Goal: Task Accomplishment & Management: Use online tool/utility

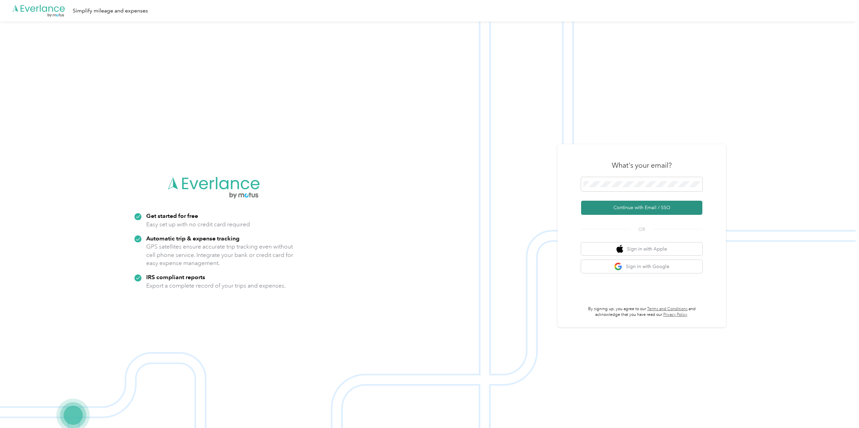
click at [606, 208] on button "Continue with Email / SSO" at bounding box center [641, 208] width 121 height 14
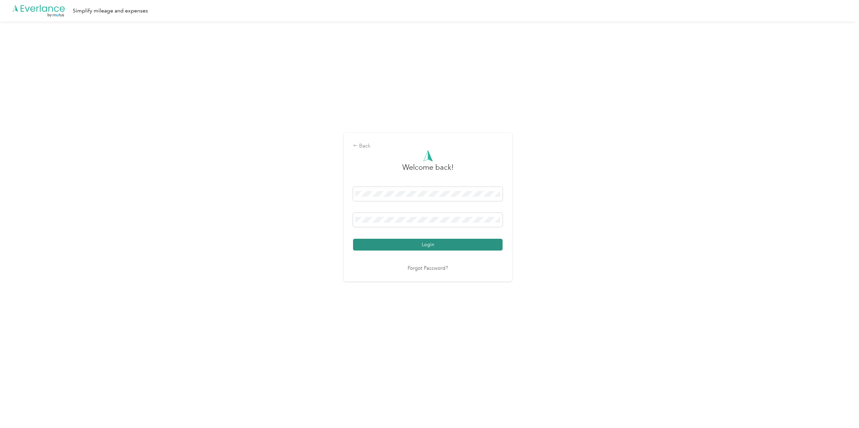
click at [444, 243] on button "Login" at bounding box center [427, 245] width 149 height 12
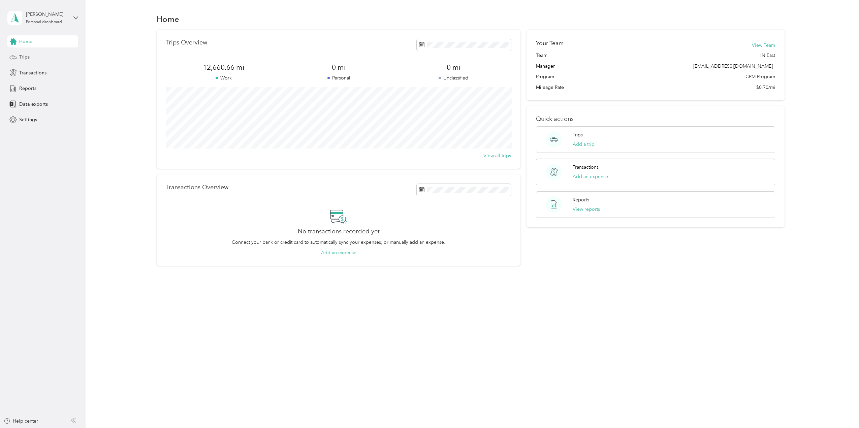
click at [25, 62] on div "Trips" at bounding box center [42, 57] width 71 height 12
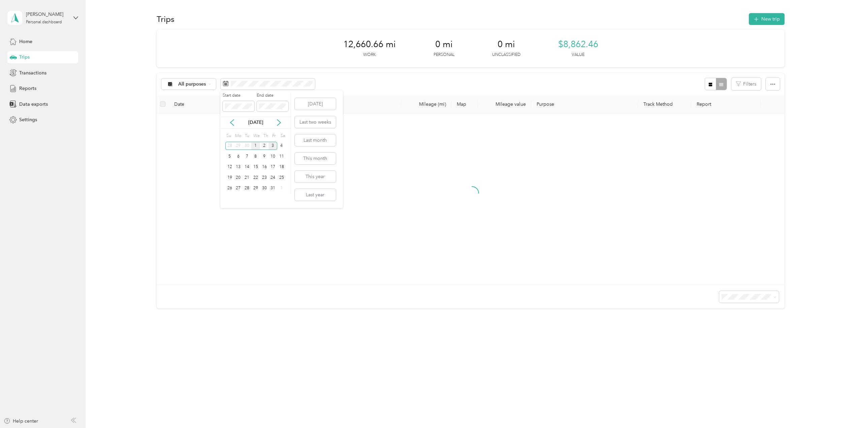
click at [256, 145] on div "1" at bounding box center [255, 146] width 9 height 8
click at [274, 146] on div "3" at bounding box center [272, 146] width 9 height 8
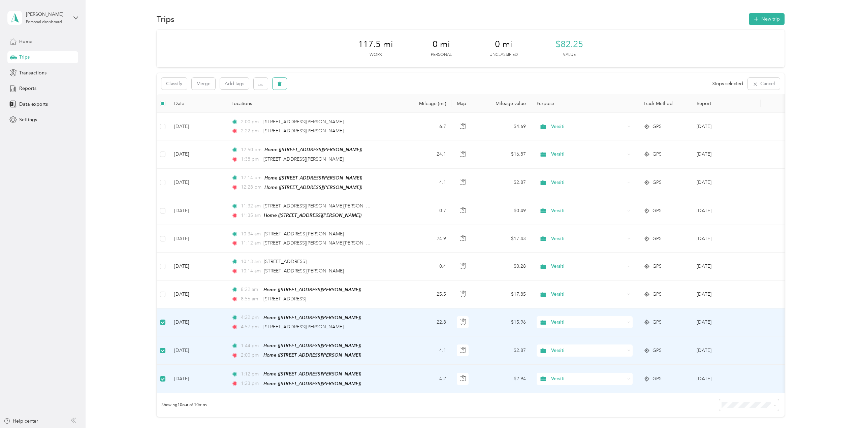
click at [279, 81] on icon "button" at bounding box center [279, 83] width 5 height 5
click at [332, 112] on button "Yes" at bounding box center [329, 111] width 13 height 11
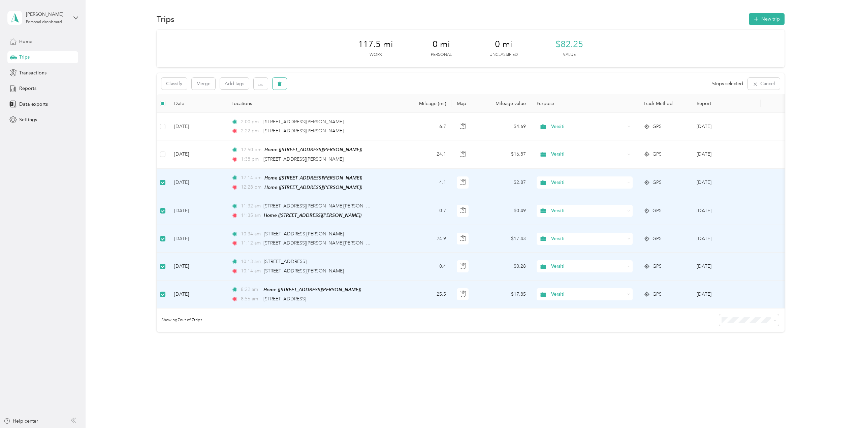
click at [282, 82] on button "button" at bounding box center [279, 84] width 14 height 12
click at [330, 112] on button "Yes" at bounding box center [329, 111] width 13 height 11
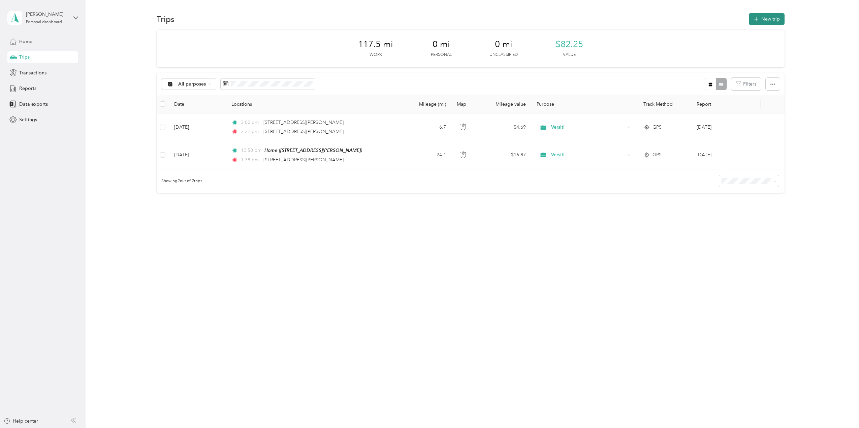
click at [766, 18] on button "New trip" at bounding box center [767, 19] width 36 height 12
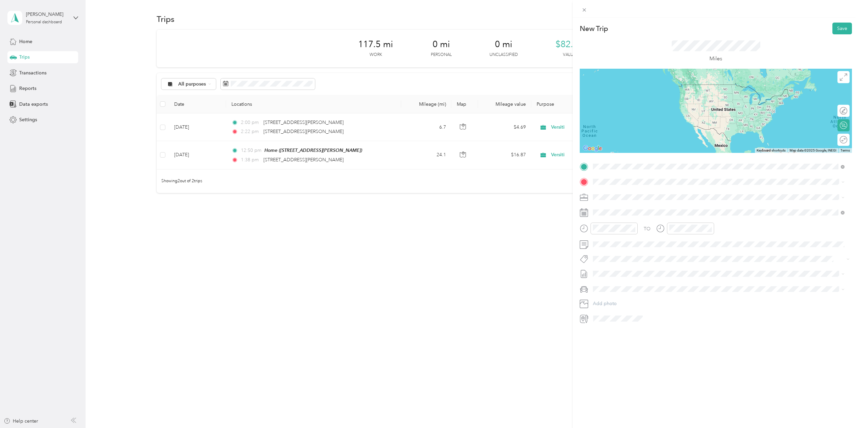
click at [621, 190] on span "[STREET_ADDRESS][PERSON_NAME][US_STATE]" at bounding box center [657, 191] width 105 height 6
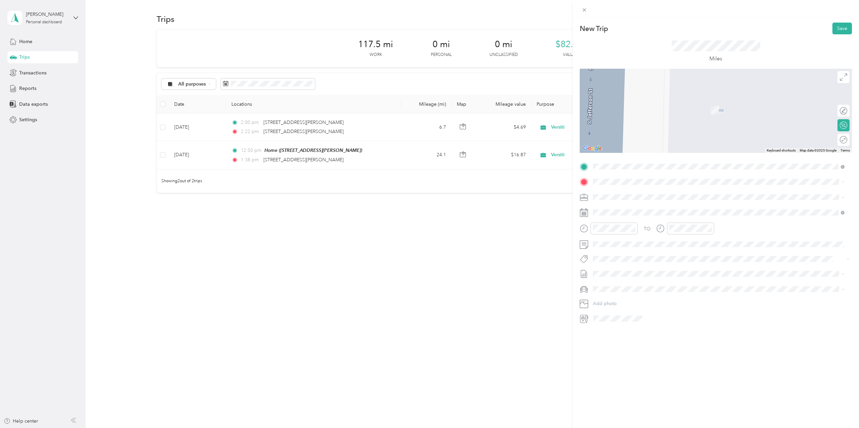
click at [619, 207] on div "Home" at bounding box center [626, 208] width 43 height 6
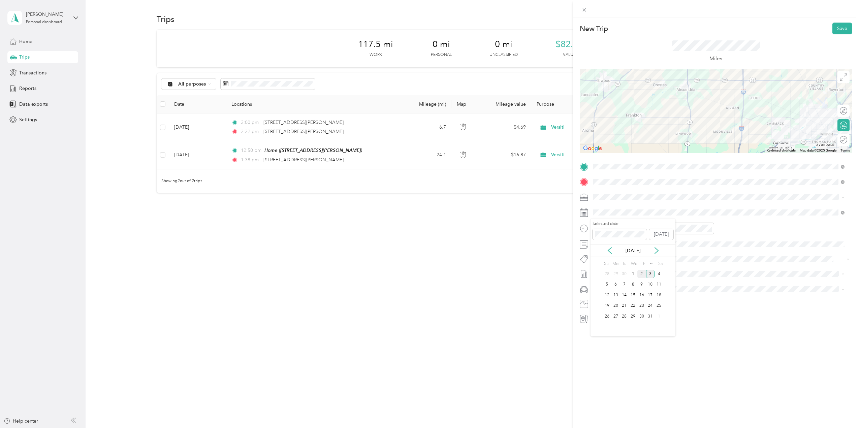
click at [643, 276] on div "2" at bounding box center [641, 274] width 9 height 8
click at [597, 267] on div "07" at bounding box center [600, 268] width 16 height 9
click at [613, 243] on div "00" at bounding box center [619, 242] width 16 height 9
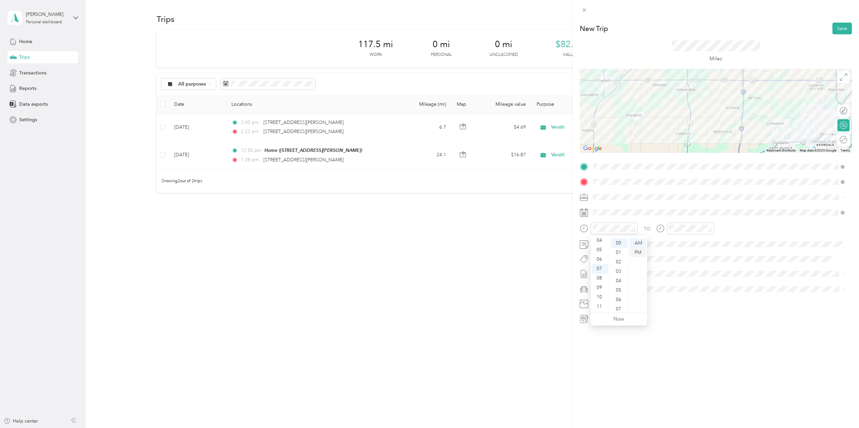
click at [641, 253] on div "PM" at bounding box center [638, 252] width 16 height 9
click at [639, 252] on div "PM" at bounding box center [638, 252] width 16 height 9
click at [677, 269] on div "07" at bounding box center [676, 268] width 16 height 9
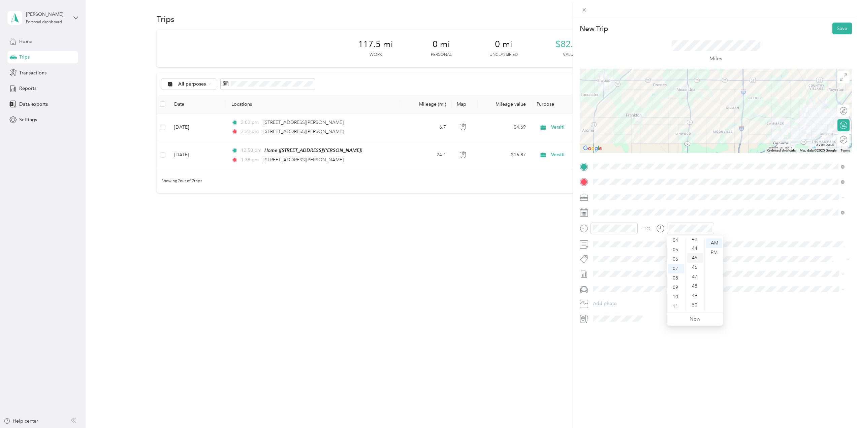
click at [694, 259] on div "45" at bounding box center [695, 257] width 16 height 9
click at [713, 252] on div "PM" at bounding box center [714, 252] width 16 height 9
click at [837, 27] on button "Save" at bounding box center [842, 29] width 20 height 12
